Goal: Information Seeking & Learning: Check status

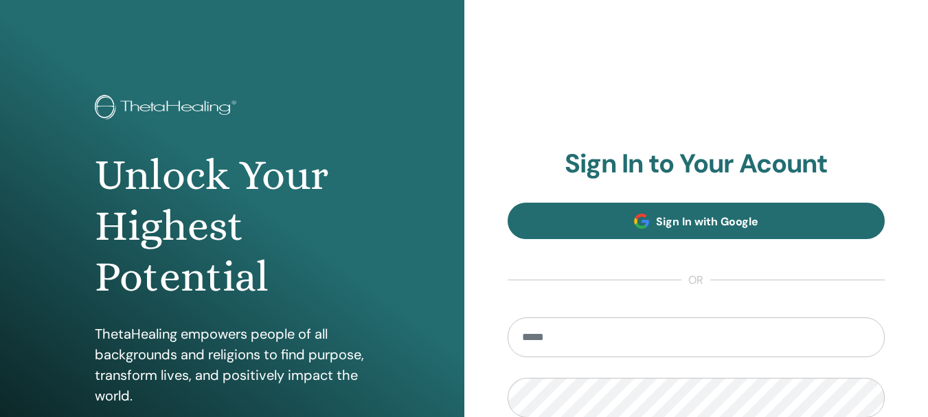
scroll to position [69, 0]
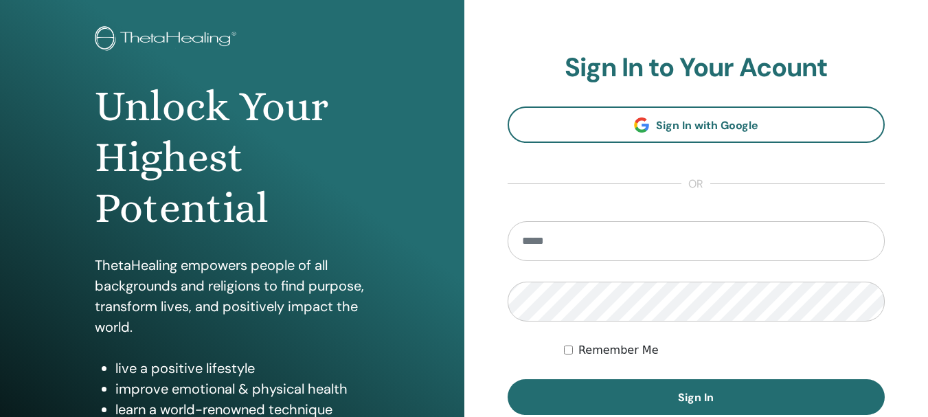
click at [631, 266] on form "Remember Me Sign In" at bounding box center [697, 318] width 378 height 194
click at [627, 247] on input "email" at bounding box center [697, 241] width 378 height 40
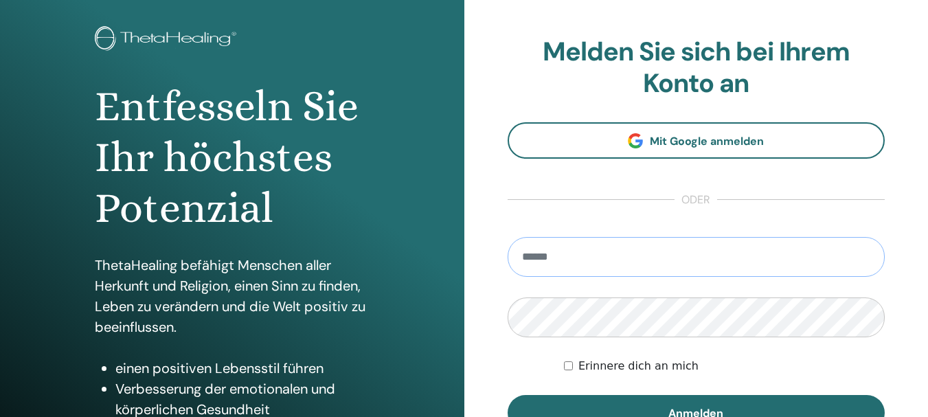
type input "**********"
click at [508, 395] on button "Anmelden" at bounding box center [697, 413] width 378 height 36
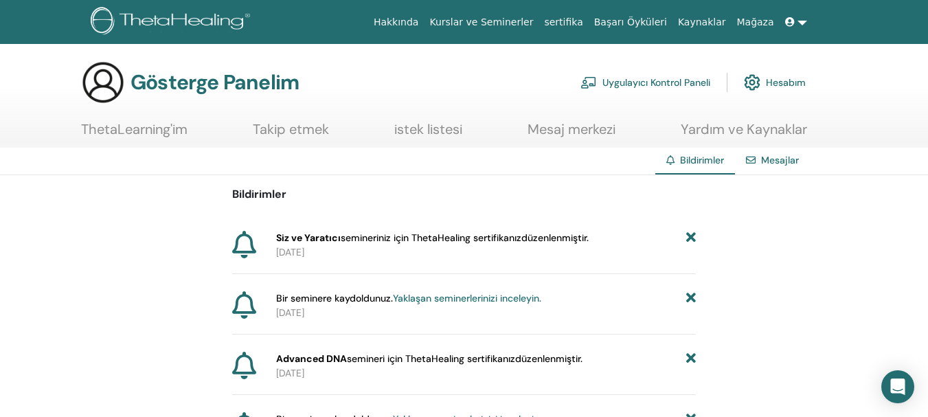
click at [473, 244] on span "Siz ve Yaratıcı semineriniz için ThetaHealing sertifikanız düzenlenmiştir." at bounding box center [432, 238] width 313 height 14
click at [314, 240] on font "Siz ve Yaratıcı" at bounding box center [308, 237] width 65 height 12
click at [780, 159] on font "Mesajlar" at bounding box center [780, 160] width 38 height 12
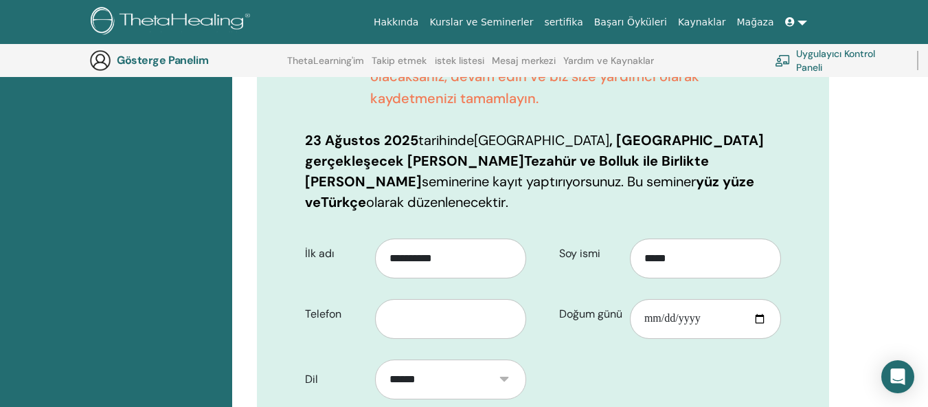
scroll to position [376, 0]
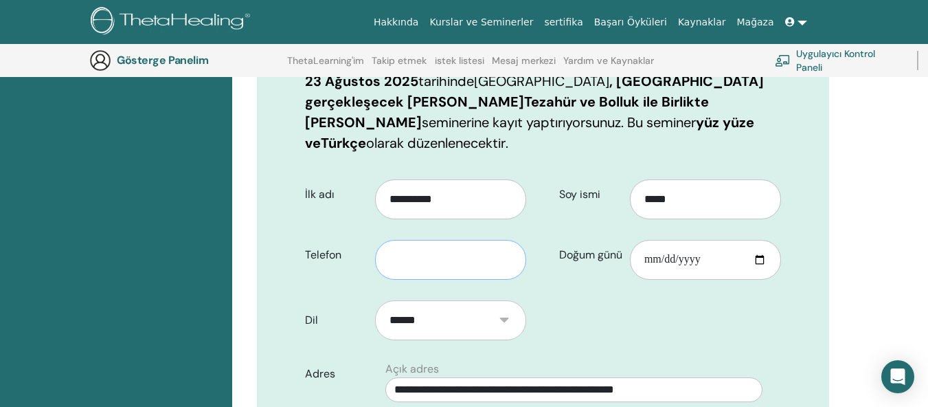
click at [485, 240] on input "text" at bounding box center [450, 260] width 151 height 40
type input "**********"
click at [760, 240] on input "Doğum günü" at bounding box center [705, 260] width 151 height 40
click at [761, 240] on input "**********" at bounding box center [705, 260] width 151 height 40
type input "**********"
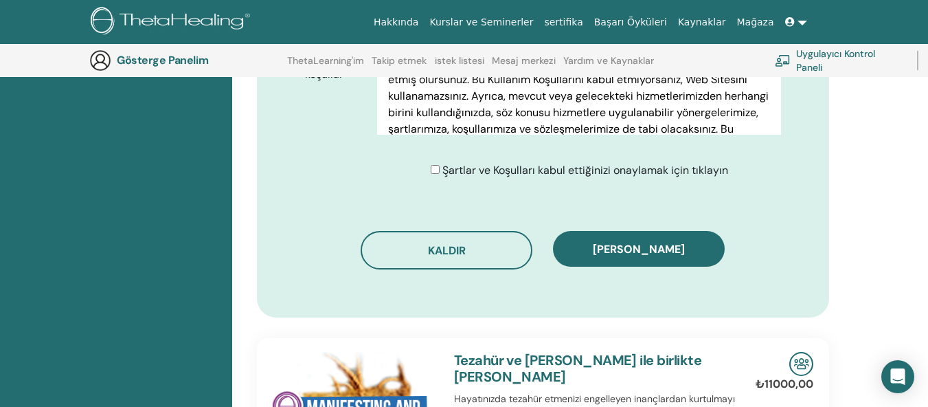
scroll to position [995, 0]
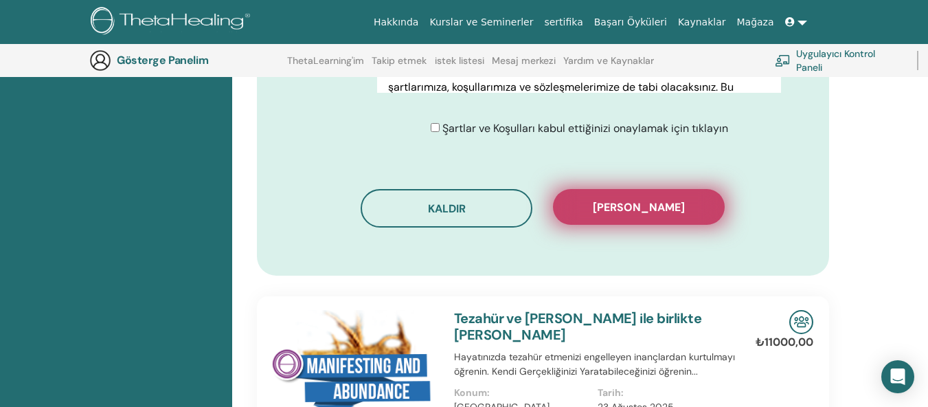
click at [651, 200] on font "Kaydı onayla" at bounding box center [639, 207] width 92 height 14
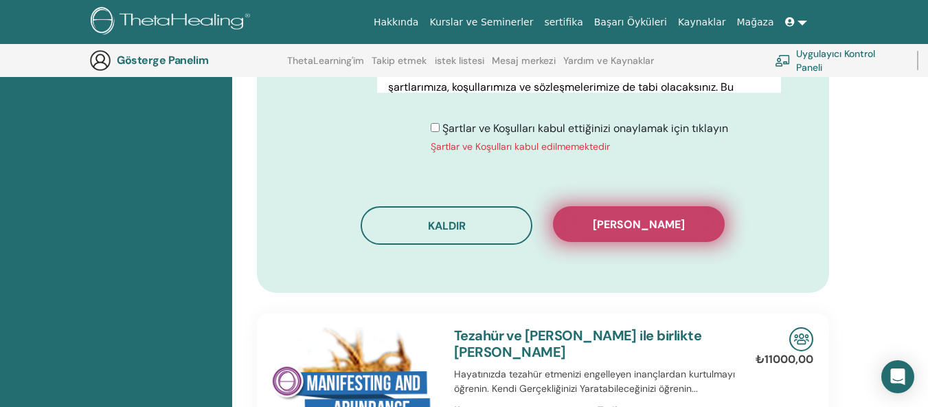
click at [626, 217] on font "Kaydı onayla" at bounding box center [639, 224] width 92 height 14
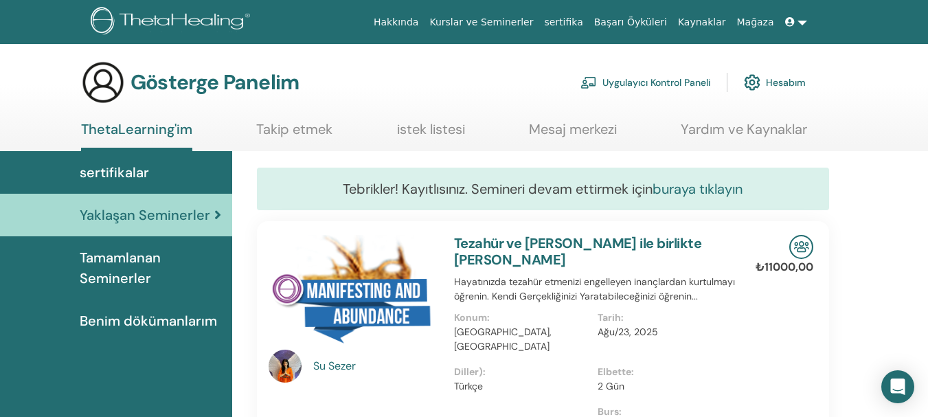
click at [679, 191] on font "buraya tıklayın" at bounding box center [698, 189] width 90 height 18
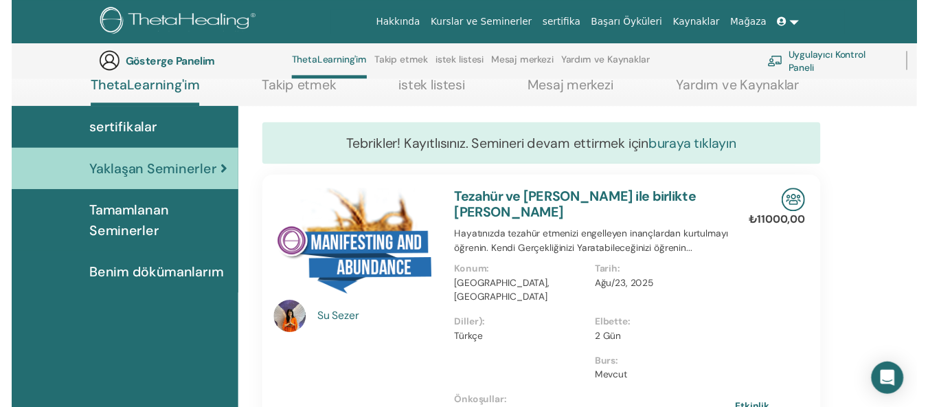
scroll to position [174, 0]
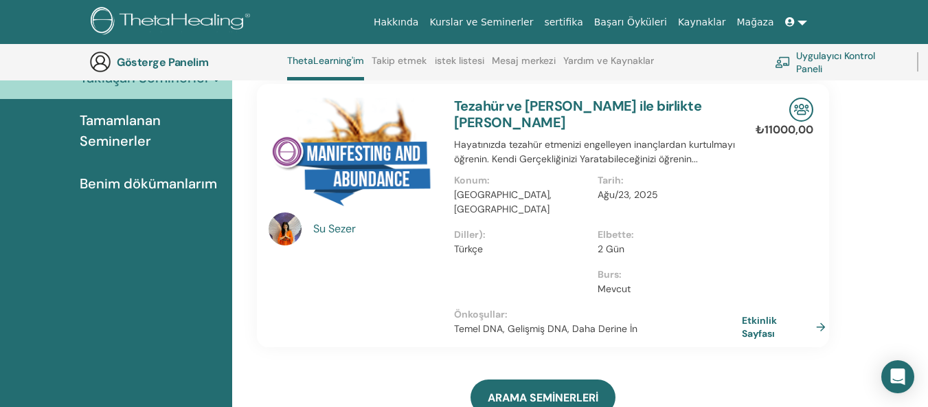
click at [337, 228] on font "Sezer" at bounding box center [341, 228] width 27 height 14
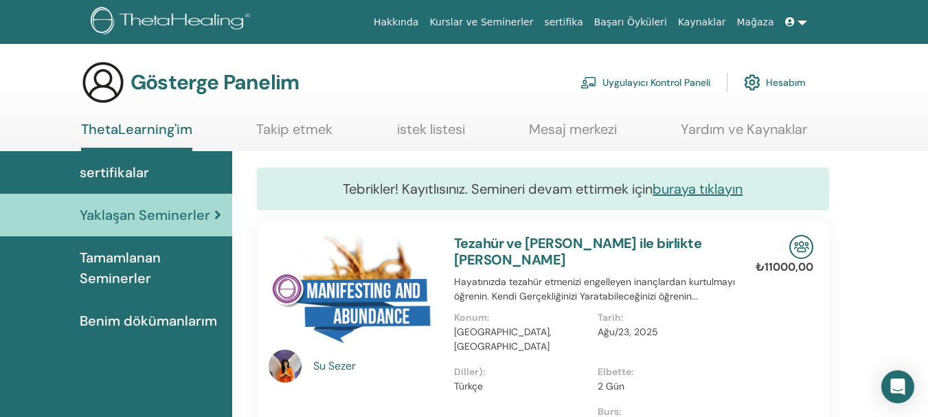
click at [333, 369] on font "Sezer" at bounding box center [341, 366] width 27 height 14
click at [724, 189] on font "buraya tıklayın" at bounding box center [698, 189] width 90 height 18
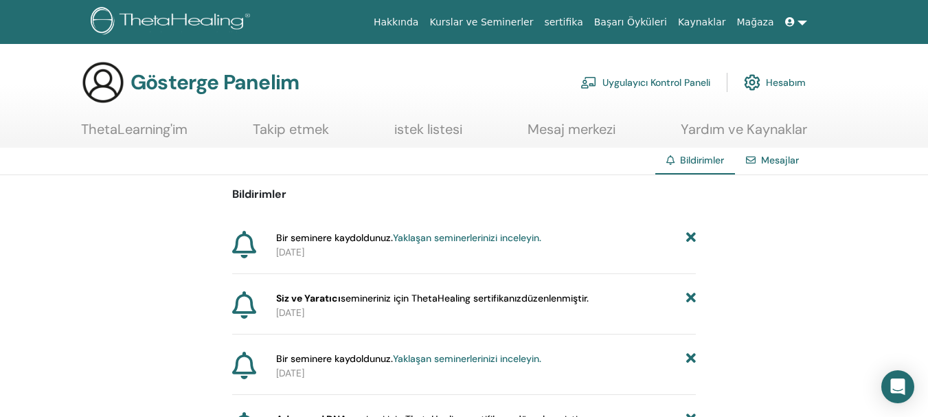
click at [551, 298] on font "düzenlenmiştir." at bounding box center [554, 298] width 67 height 12
click at [583, 21] on font "sertifika" at bounding box center [563, 21] width 38 height 11
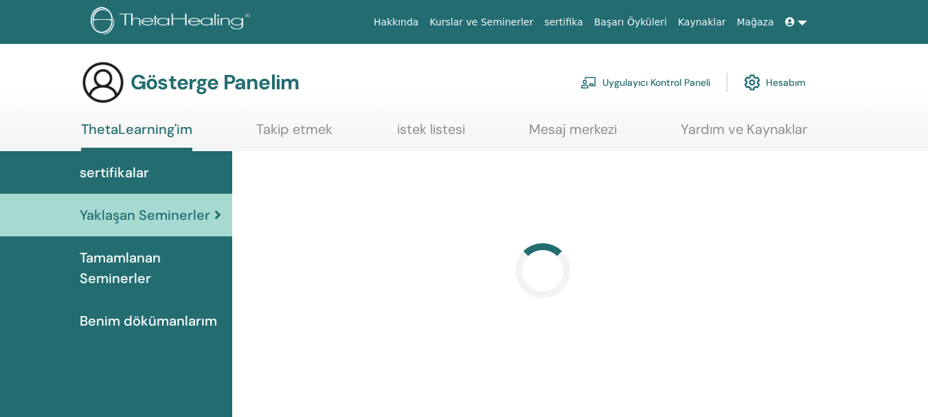
click at [133, 170] on font "sertifikalar" at bounding box center [114, 172] width 69 height 18
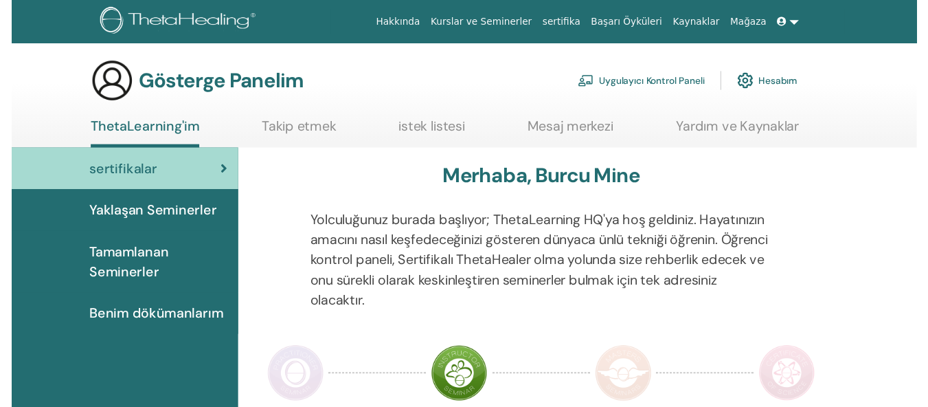
scroll to position [242, 0]
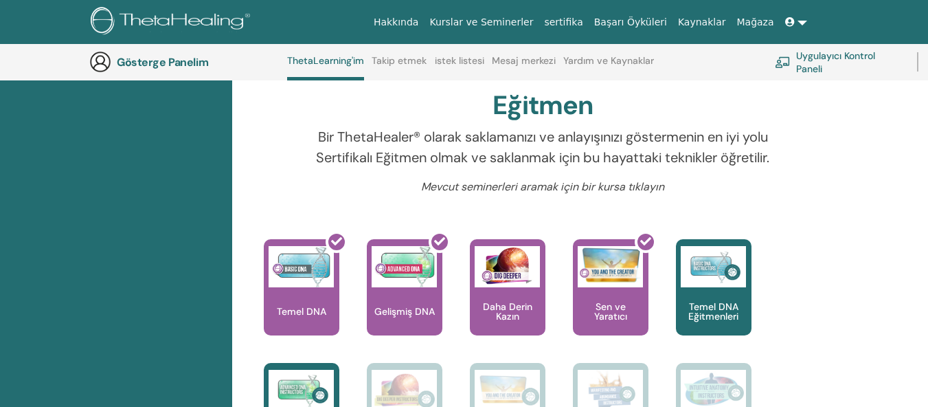
scroll to position [449, 0]
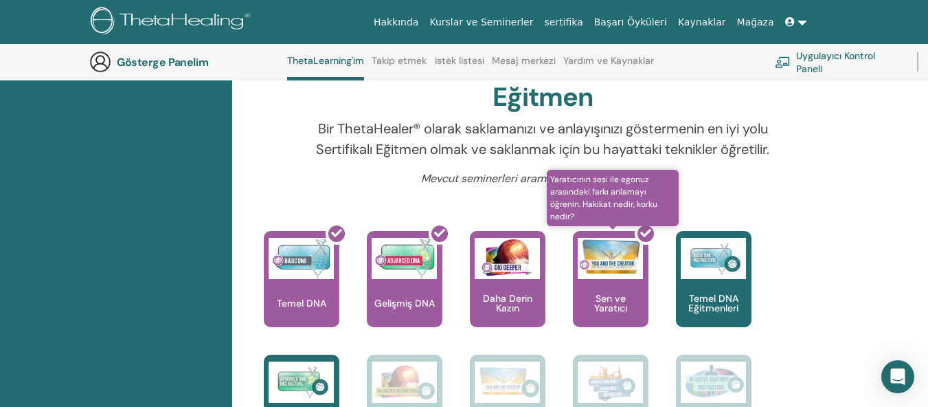
click at [624, 279] on div at bounding box center [619, 285] width 76 height 124
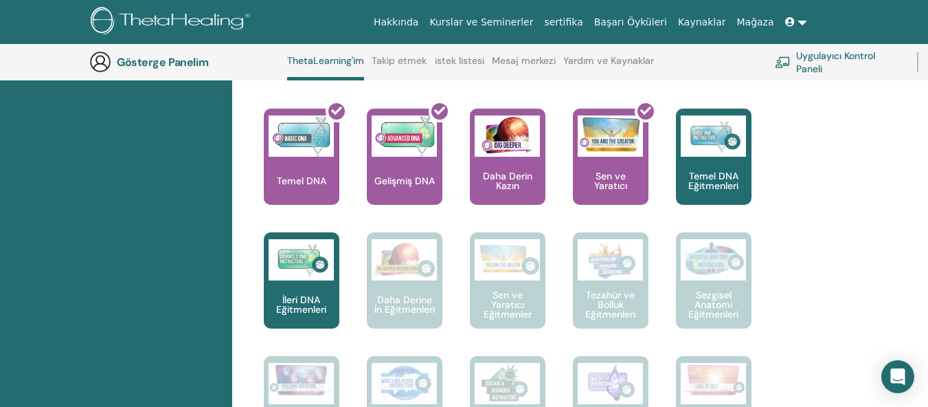
scroll to position [517, 0]
